Goal: Transaction & Acquisition: Purchase product/service

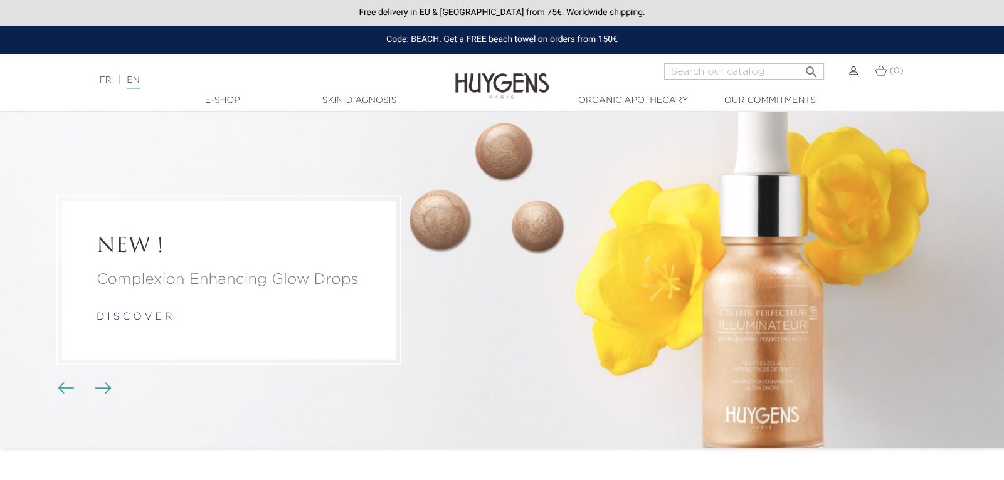
click at [881, 71] on img at bounding box center [881, 70] width 12 height 11
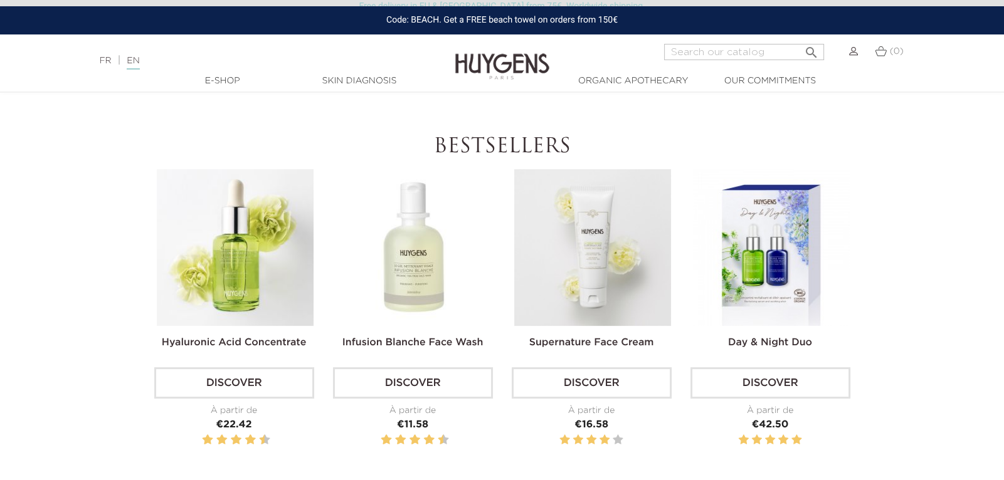
scroll to position [359, 0]
click at [400, 374] on link "Discover" at bounding box center [413, 382] width 160 height 31
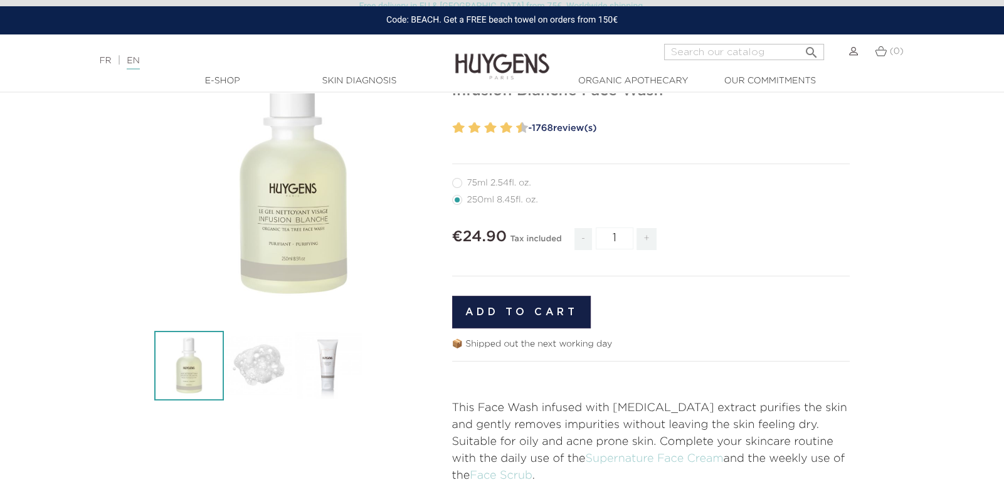
scroll to position [127, 0]
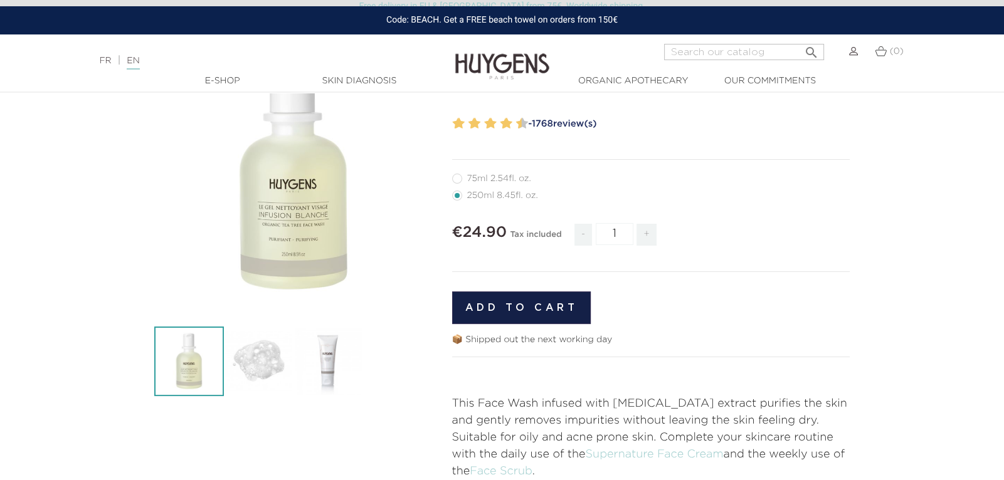
click at [644, 236] on span "+" at bounding box center [647, 235] width 20 height 22
type input "2"
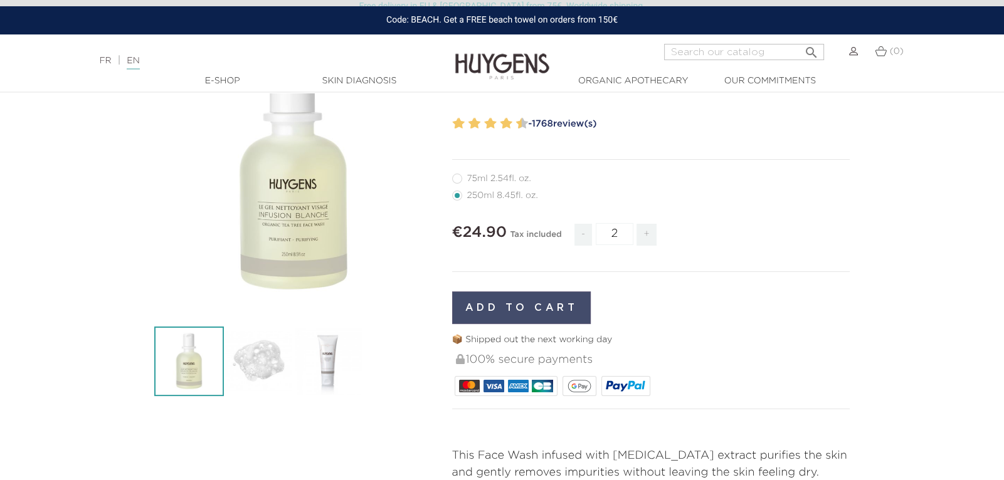
click at [531, 314] on button "Add to cart" at bounding box center [521, 308] width 139 height 33
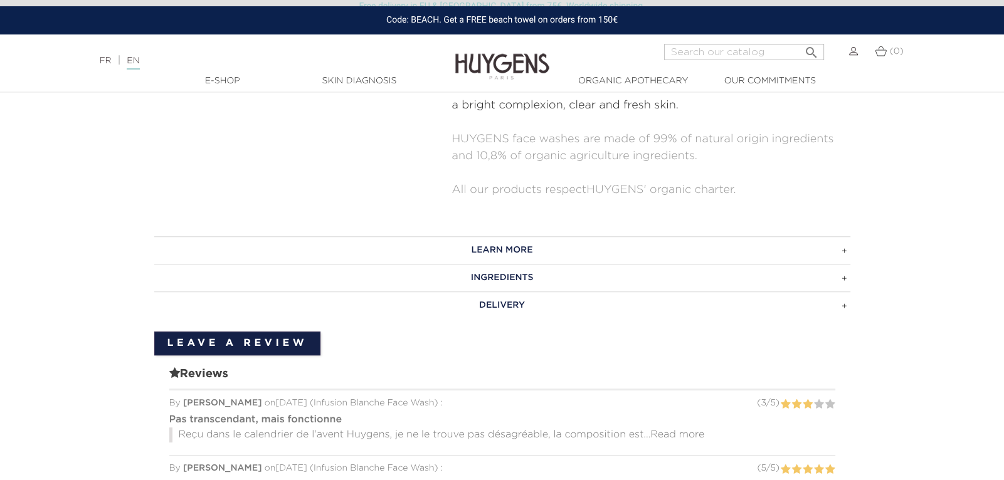
scroll to position [817, 0]
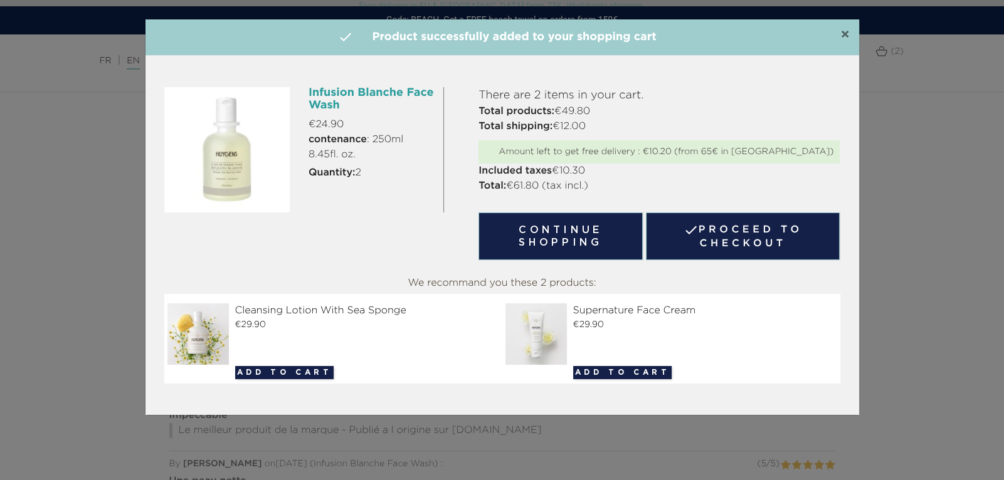
click at [842, 33] on span "×" at bounding box center [844, 35] width 9 height 15
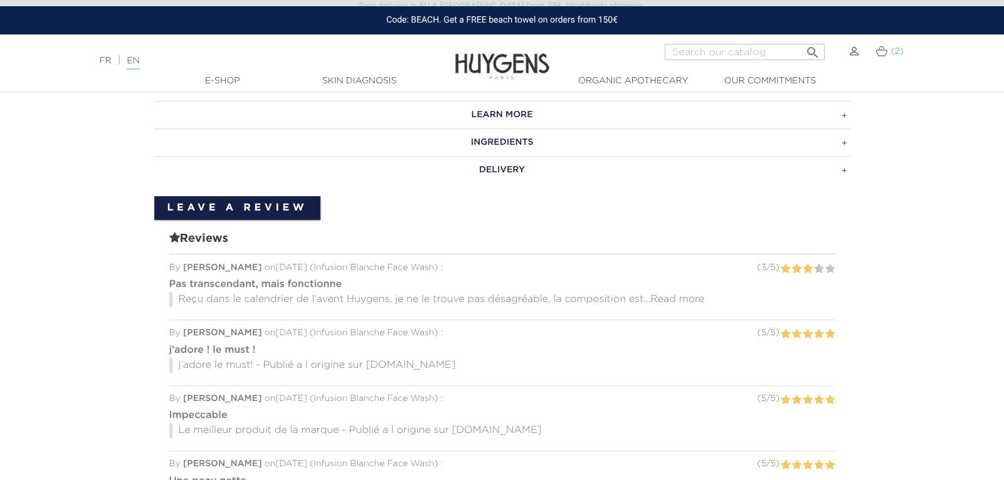
click at [884, 51] on img at bounding box center [882, 51] width 12 height 11
